Goal: Entertainment & Leisure: Consume media (video, audio)

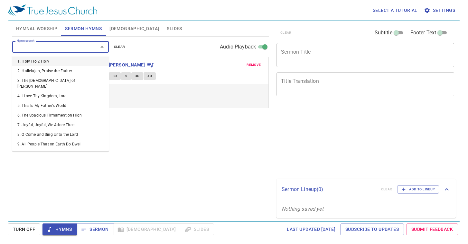
select select "1"
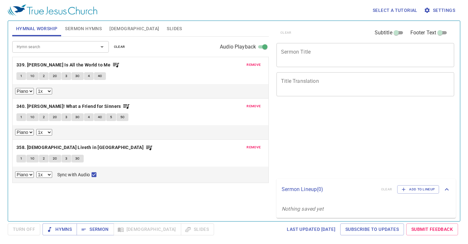
select select "1"
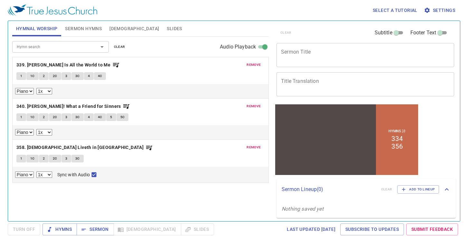
click at [77, 29] on span "Sermon Hymns" at bounding box center [83, 29] width 37 height 8
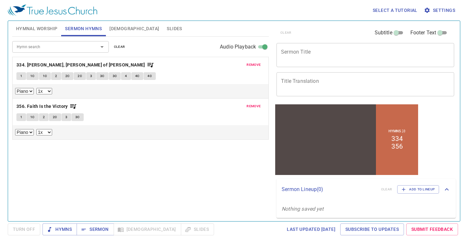
click at [23, 115] on button "1" at bounding box center [21, 118] width 10 height 8
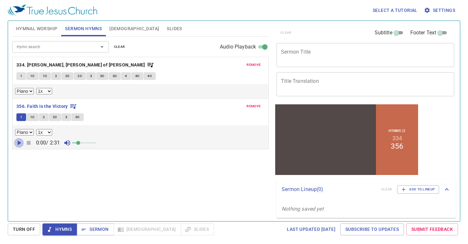
click at [19, 141] on icon "button" at bounding box center [19, 143] width 8 height 8
click at [83, 143] on span at bounding box center [82, 143] width 4 height 4
click at [47, 134] on select "0.6x 0.7x 0.8x 0.9x 1x 1.1x 1.2x 1.3x 1.4x 1.5x 1.7x 2x" at bounding box center [44, 132] width 16 height 6
select select "0.9"
click at [36, 129] on select "0.6x 0.7x 0.8x 0.9x 1x 1.1x 1.2x 1.3x 1.4x 1.5x 1.7x 2x" at bounding box center [44, 132] width 16 height 6
